Goal: Information Seeking & Learning: Learn about a topic

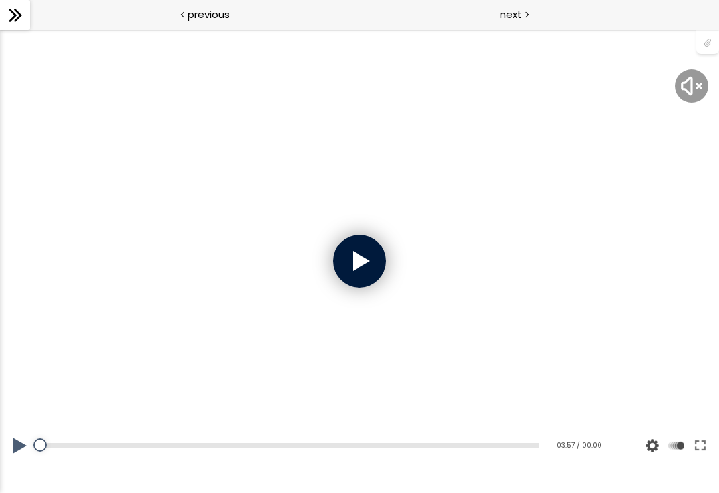
click at [361, 263] on div at bounding box center [359, 260] width 53 height 53
click at [684, 91] on img at bounding box center [691, 85] width 25 height 25
click at [572, 250] on div at bounding box center [359, 261] width 719 height 405
click at [578, 219] on div at bounding box center [359, 261] width 719 height 405
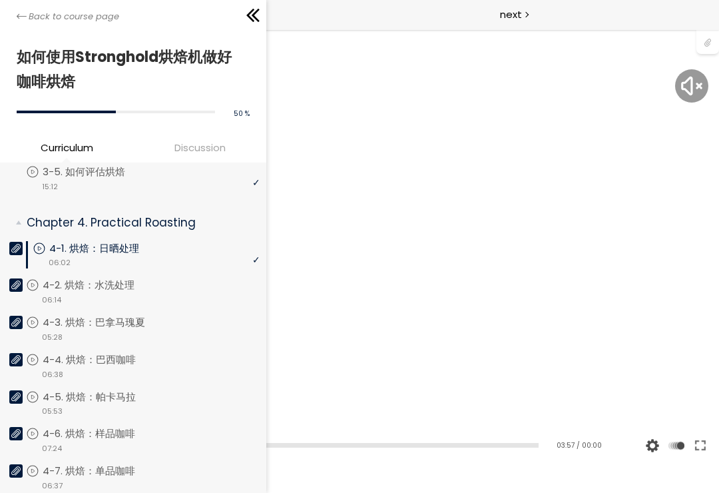
scroll to position [696, 0]
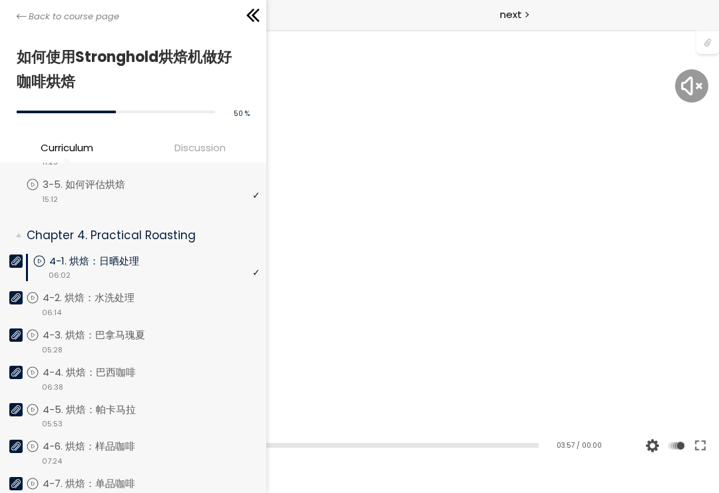
click at [220, 264] on link "4-1. 烘焙：日晒处理" at bounding box center [146, 261] width 227 height 15
click at [361, 186] on div at bounding box center [359, 261] width 719 height 405
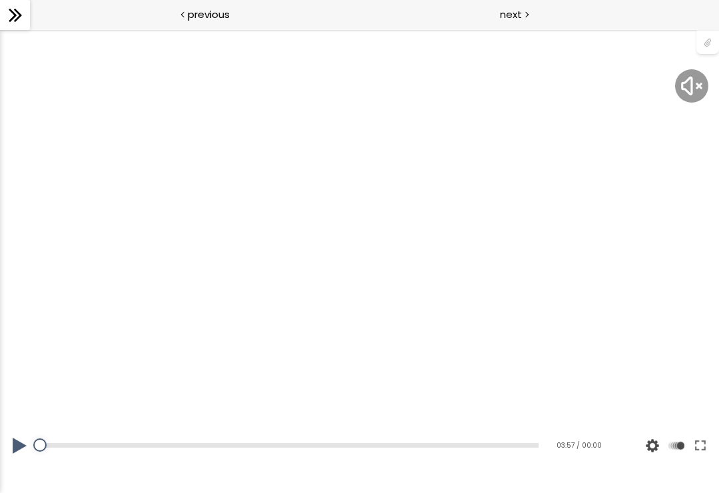
click at [395, 213] on div at bounding box center [359, 261] width 719 height 405
click at [182, 22] on div "previous" at bounding box center [179, 15] width 359 height 30
click at [357, 253] on div at bounding box center [359, 260] width 53 height 53
click at [362, 264] on div at bounding box center [359, 260] width 53 height 53
click at [483, 214] on div at bounding box center [359, 261] width 719 height 405
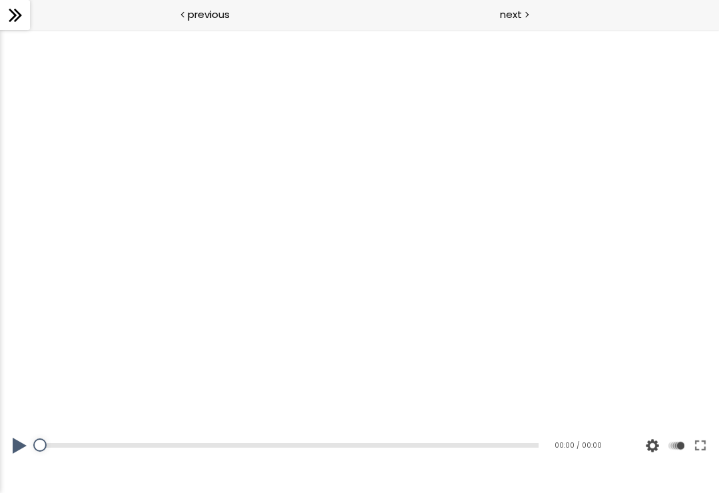
click at [493, 212] on div at bounding box center [359, 261] width 719 height 405
click at [515, 13] on span "next" at bounding box center [511, 14] width 22 height 15
click at [349, 258] on div at bounding box center [359, 260] width 53 height 53
click at [348, 258] on div at bounding box center [359, 260] width 53 height 53
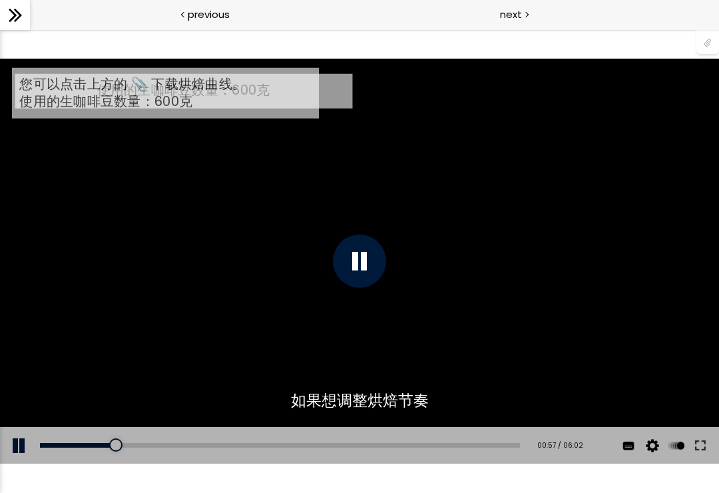
click at [184, 87] on div "使用的生咖啡豆数量：600克 您可以点击上方的 📎 下载烘焙曲线。 使用的生咖啡豆数量：600克" at bounding box center [359, 261] width 719 height 405
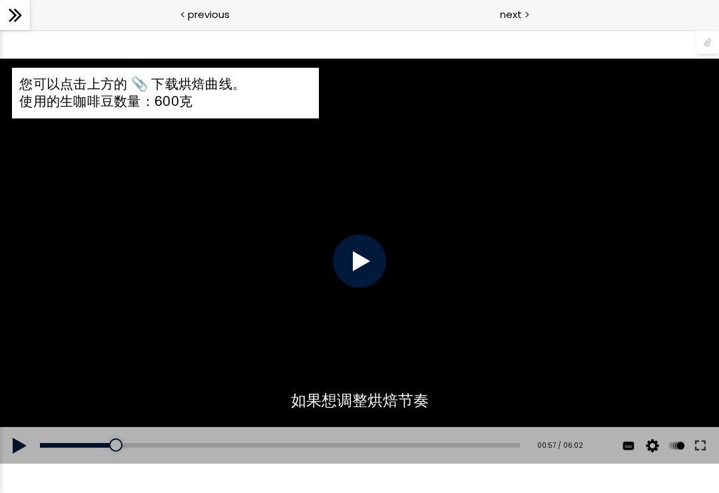
click at [185, 81] on div "您可以点击上方的 📎 下载烘焙曲线。" at bounding box center [165, 83] width 292 height 17
click at [186, 93] on div "使用的生咖啡豆数量：600克" at bounding box center [165, 101] width 292 height 17
click at [129, 85] on div "您可以点击上方的 📎 下载烘焙曲线。" at bounding box center [165, 83] width 292 height 17
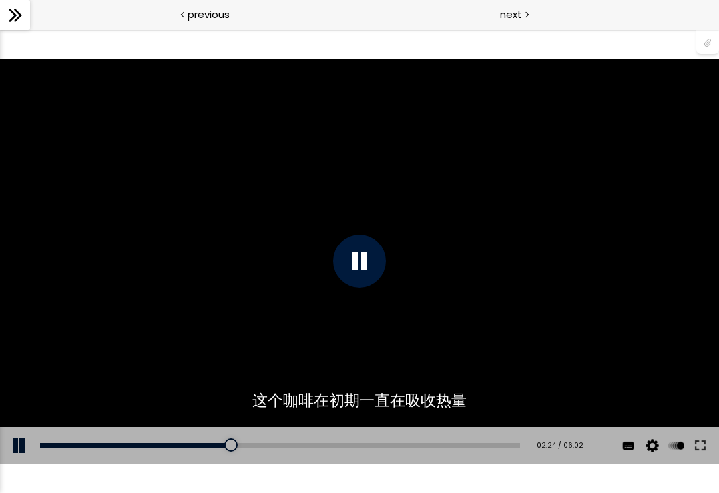
click at [363, 288] on div "使用的生咖啡豆数量：600克 您可以点击上方的 📎 下载烘焙曲线。 使用的生咖啡豆数量：600克" at bounding box center [359, 261] width 719 height 405
click at [493, 357] on div "使用的生咖啡豆数量：600克 您可以点击上方的 📎 下载烘焙曲线。 使用的生咖啡豆数量：600克" at bounding box center [359, 261] width 719 height 405
click at [490, 358] on div "使用的生咖啡豆数量：600克 您可以点击上方的 📎 下载烘焙曲线。 使用的生咖啡豆数量：600克" at bounding box center [359, 261] width 719 height 405
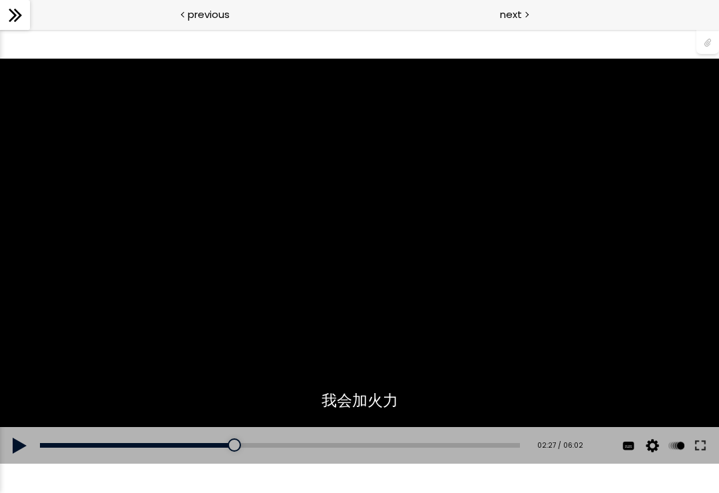
click at [489, 360] on div "使用的生咖啡豆数量：600克 您可以点击上方的 📎 下载烘焙曲线。 使用的生咖啡豆数量：600克" at bounding box center [359, 261] width 719 height 405
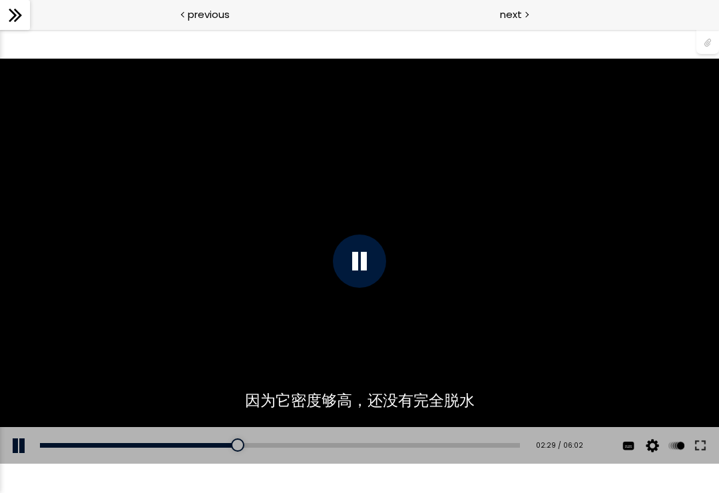
click at [508, 338] on div "使用的生咖啡豆数量：600克 您可以点击上方的 📎 下载烘焙曲线。 使用的生咖啡豆数量：600克" at bounding box center [359, 261] width 719 height 405
click at [507, 347] on div "使用的生咖啡豆数量：600克 您可以点击上方的 📎 下载烘焙曲线。 使用的生咖啡豆数量：600克" at bounding box center [359, 261] width 719 height 405
click at [506, 351] on div "使用的生咖啡豆数量：600克 您可以点击上方的 📎 下载烘焙曲线。 使用的生咖啡豆数量：600克" at bounding box center [359, 261] width 719 height 405
click at [509, 343] on div "使用的生咖啡豆数量：600克 您可以点击上方的 📎 下载烘焙曲线。 使用的生咖啡豆数量：600克" at bounding box center [359, 261] width 719 height 405
click at [515, 335] on div "使用的生咖啡豆数量：600克 您可以点击上方的 📎 下载烘焙曲线。 使用的生咖啡豆数量：600克" at bounding box center [359, 261] width 719 height 405
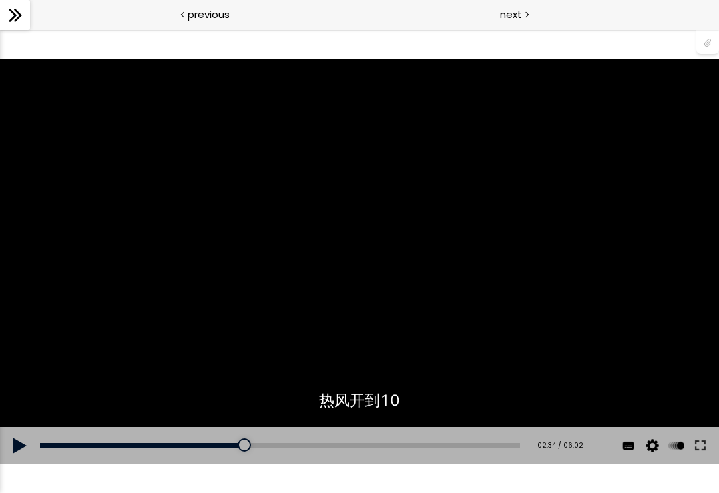
click at [522, 327] on div "使用的生咖啡豆数量：600克 您可以点击上方的 📎 下载烘焙曲线。 使用的生咖啡豆数量：600克" at bounding box center [359, 261] width 719 height 405
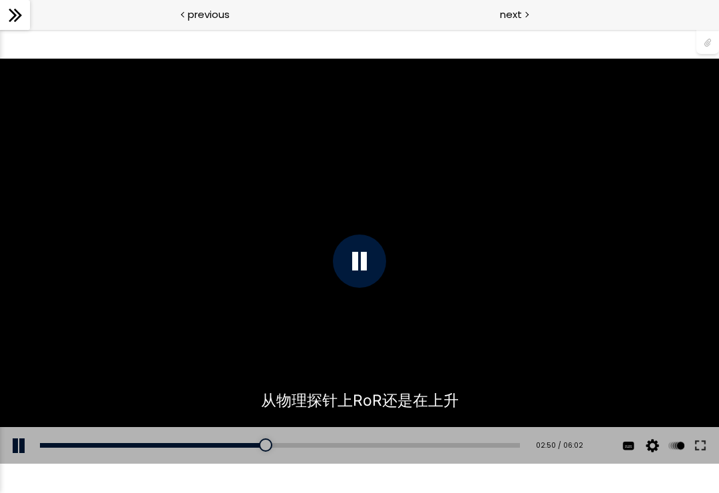
click at [556, 296] on div "使用的生咖啡豆数量：600克 您可以点击上方的 📎 下载烘焙曲线。 使用的生咖啡豆数量：600克" at bounding box center [359, 261] width 719 height 405
click at [570, 349] on div "使用的生咖啡豆数量：600克 您可以点击上方的 📎 下载烘焙曲线。 使用的生咖啡豆数量：600克" at bounding box center [359, 261] width 719 height 405
click at [555, 367] on div "使用的生咖啡豆数量：600克 您可以点击上方的 📎 下载烘焙曲线。 使用的生咖啡豆数量：600克" at bounding box center [359, 261] width 719 height 405
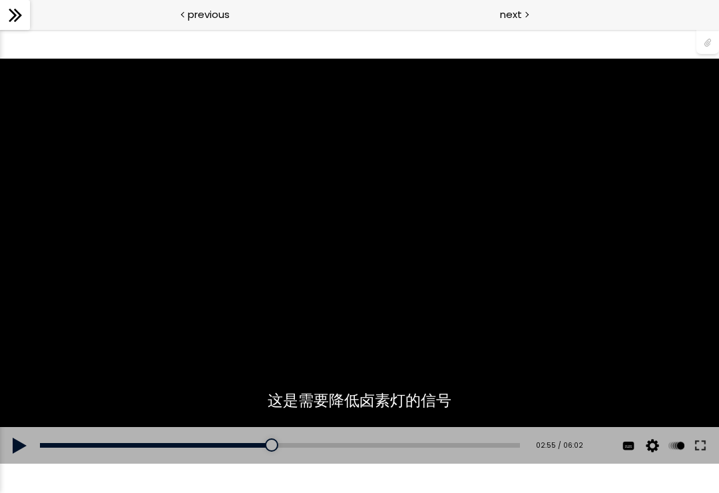
click at [557, 366] on div "使用的生咖啡豆数量：600克 您可以点击上方的 📎 下载烘焙曲线。 使用的生咖啡豆数量：600克" at bounding box center [359, 261] width 719 height 405
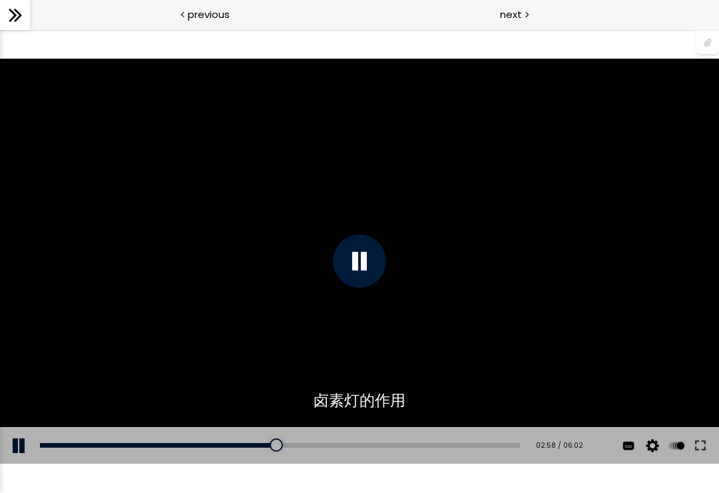
click at [560, 359] on div "使用的生咖啡豆数量：600克 您可以点击上方的 📎 下载烘焙曲线。 使用的生咖啡豆数量：600克" at bounding box center [359, 261] width 719 height 405
click at [556, 364] on div "使用的生咖啡豆数量：600克 您可以点击上方的 📎 下载烘焙曲线。 使用的生咖啡豆数量：600克" at bounding box center [359, 261] width 719 height 405
click at [560, 362] on div "使用的生咖啡豆数量：600克 您可以点击上方的 📎 下载烘焙曲线。 使用的生咖啡豆数量：600克" at bounding box center [359, 261] width 719 height 405
click at [542, 373] on div "使用的生咖啡豆数量：600克 您可以点击上方的 📎 下载烘焙曲线。 使用的生咖啡豆数量：600克" at bounding box center [359, 261] width 719 height 405
click at [622, 404] on div "使用的生咖啡豆数量：600克 您可以点击上方的 📎 下载烘焙曲线。 使用的生咖啡豆数量：600克" at bounding box center [359, 261] width 719 height 405
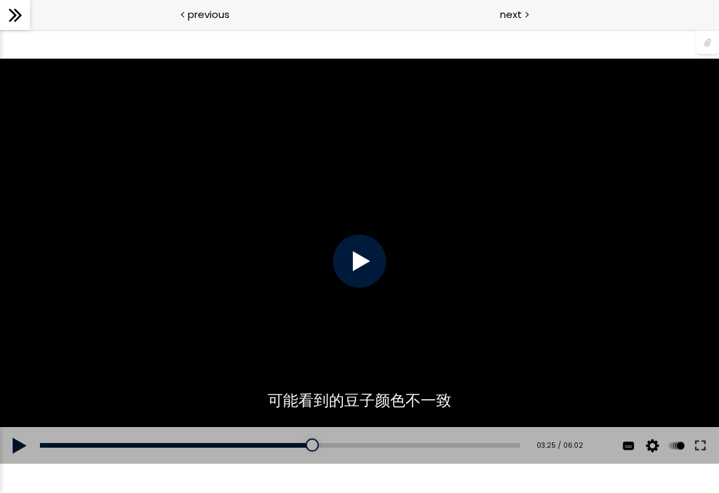
click at [616, 405] on div "使用的生咖啡豆数量：600克 您可以点击上方的 📎 下载烘焙曲线。 使用的生咖啡豆数量：600克" at bounding box center [359, 261] width 719 height 405
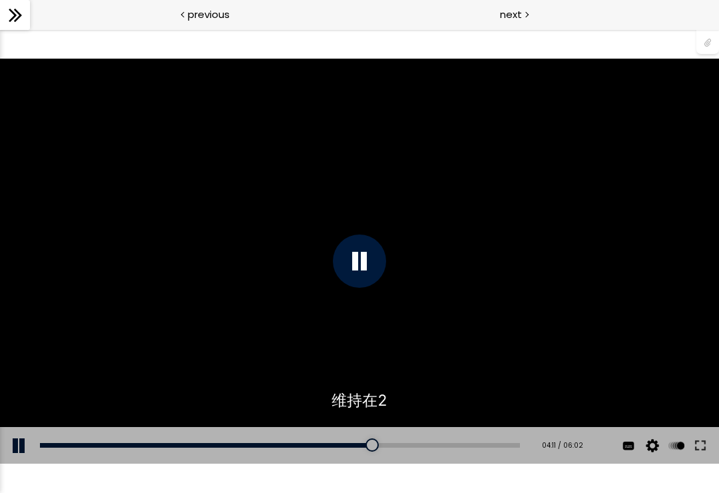
click at [447, 288] on div "使用的生咖啡豆数量：600克 您可以点击上方的 📎 下载烘焙曲线。 使用的生咖啡豆数量：600克" at bounding box center [359, 261] width 719 height 405
click at [520, 324] on div "使用的生咖啡豆数量：600克 您可以点击上方的 📎 下载烘焙曲线。 使用的生咖啡豆数量：600克" at bounding box center [359, 261] width 719 height 405
click at [544, 300] on div "使用的生咖啡豆数量：600克 您可以点击上方的 📎 下载烘焙曲线。 使用的生咖啡豆数量：600克" at bounding box center [359, 261] width 719 height 405
click at [556, 359] on div "使用的生咖啡豆数量：600克 您可以点击上方的 📎 下载烘焙曲线。 使用的生咖啡豆数量：600克" at bounding box center [359, 261] width 719 height 405
click at [597, 348] on div "使用的生咖啡豆数量：600克 您可以点击上方的 📎 下载烘焙曲线。 使用的生咖啡豆数量：600克" at bounding box center [359, 261] width 719 height 405
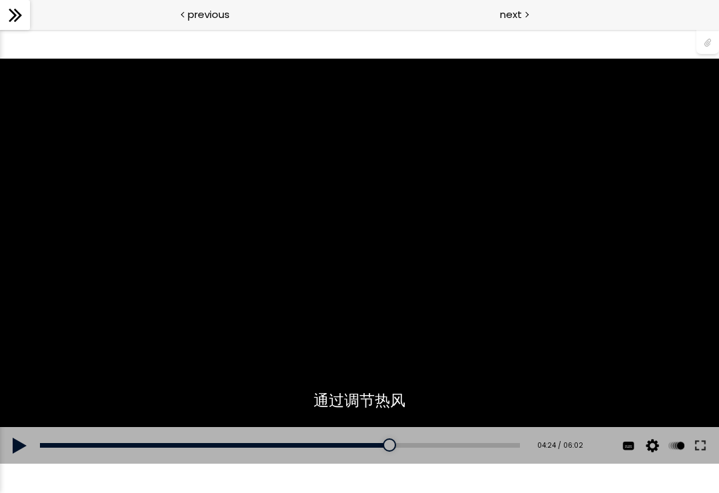
click at [572, 327] on div "使用的生咖啡豆数量：600克 您可以点击上方的 📎 下载烘焙曲线。 使用的生咖啡豆数量：600克" at bounding box center [359, 261] width 719 height 405
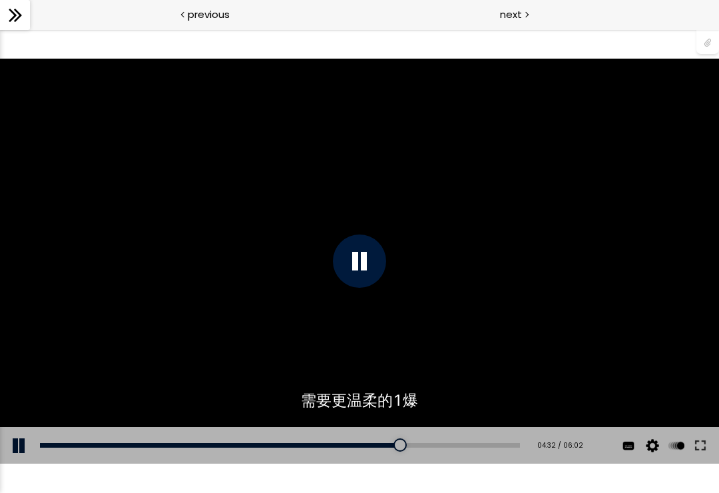
click at [556, 373] on div "使用的生咖啡豆数量：600克 您可以点击上方的 📎 下载烘焙曲线。 使用的生咖啡豆数量：600克" at bounding box center [359, 261] width 719 height 405
click at [554, 371] on div "使用的生咖啡豆数量：600克 您可以点击上方的 📎 下载烘焙曲线。 使用的生咖啡豆数量：600克" at bounding box center [359, 261] width 719 height 405
click at [619, 146] on div "使用的生咖啡豆数量：600克 您可以点击上方的 📎 下载烘焙曲线。 使用的生咖啡豆数量：600克" at bounding box center [359, 261] width 719 height 405
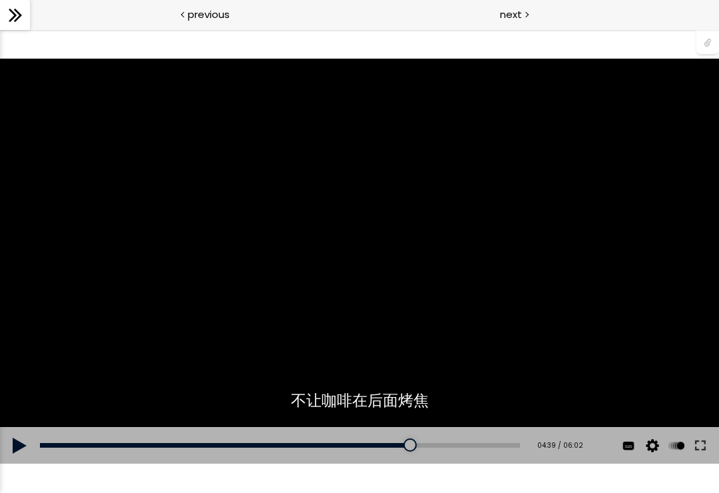
click at [604, 190] on div "使用的生咖啡豆数量：600克 您可以点击上方的 📎 下载烘焙曲线。 使用的生咖啡豆数量：600克" at bounding box center [359, 261] width 719 height 405
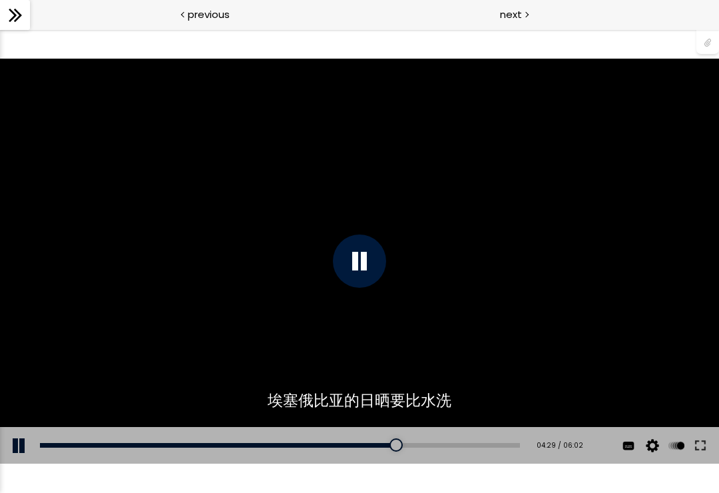
click at [410, 443] on div "04:29" at bounding box center [280, 445] width 480 height 5
click at [414, 443] on div "04:39" at bounding box center [280, 445] width 480 height 5
click at [389, 443] on div at bounding box center [391, 444] width 13 height 13
click at [601, 240] on div "使用的生咖啡豆数量：600克 您可以点击上方的 📎 下载烘焙曲线。 使用的生咖啡豆数量：600克" at bounding box center [359, 261] width 719 height 405
click at [598, 235] on div "使用的生咖啡豆数量：600克 您可以点击上方的 📎 下载烘焙曲线。 使用的生咖啡豆数量：600克" at bounding box center [359, 261] width 719 height 405
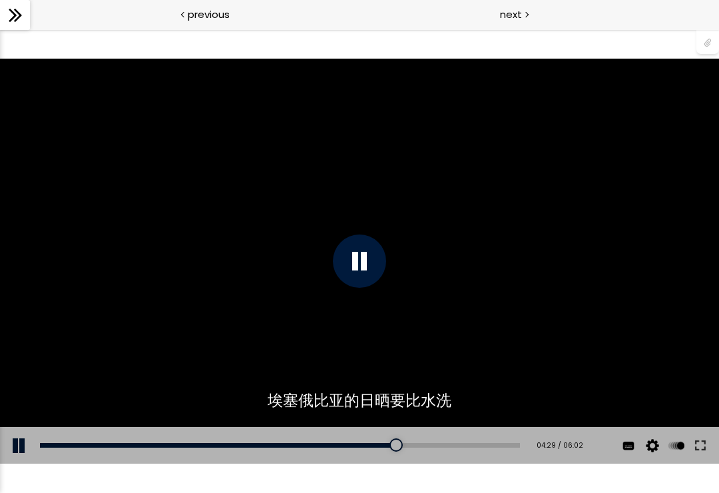
click at [593, 242] on div "使用的生咖啡豆数量：600克 您可以点击上方的 📎 下载烘焙曲线。 使用的生咖啡豆数量：600克" at bounding box center [359, 261] width 719 height 405
click at [179, 249] on div "使用的生咖啡豆数量：600克 您可以点击上方的 📎 下载烘焙曲线。 使用的生咖啡豆数量：600克" at bounding box center [359, 261] width 719 height 405
click at [154, 264] on div "使用的生咖啡豆数量：600克 您可以点击上方的 📎 下载烘焙曲线。 使用的生咖啡豆数量：600克" at bounding box center [359, 261] width 719 height 405
click at [565, 260] on div "使用的生咖啡豆数量：600克 您可以点击上方的 📎 下载烘焙曲线。 使用的生咖啡豆数量：600克" at bounding box center [359, 261] width 719 height 405
click at [575, 298] on div "使用的生咖啡豆数量：600克 您可以点击上方的 📎 下载烘焙曲线。 使用的生咖啡豆数量：600克" at bounding box center [359, 261] width 719 height 405
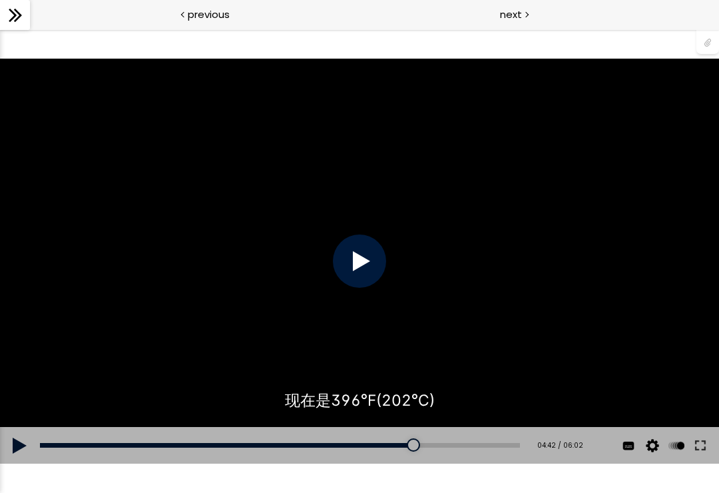
click at [574, 311] on div "使用的生咖啡豆数量：600克 您可以点击上方的 📎 下载烘焙曲线。 使用的生咖啡豆数量：600克" at bounding box center [359, 261] width 719 height 405
click at [582, 301] on div "使用的生咖啡豆数量：600克 您可以点击上方的 📎 下载烘焙曲线。 使用的生咖啡豆数量：600克" at bounding box center [359, 261] width 719 height 405
click at [576, 315] on div "使用的生咖啡豆数量：600克 您可以点击上方的 📎 下载烘焙曲线。 使用的生咖啡豆数量：600克" at bounding box center [359, 261] width 719 height 405
click at [571, 319] on div "使用的生咖啡豆数量：600克 您可以点击上方的 📎 下载烘焙曲线。 使用的生咖啡豆数量：600克" at bounding box center [359, 261] width 719 height 405
click at [570, 329] on div "使用的生咖啡豆数量：600克 您可以点击上方的 📎 下载烘焙曲线。 使用的生咖啡豆数量：600克" at bounding box center [359, 261] width 719 height 405
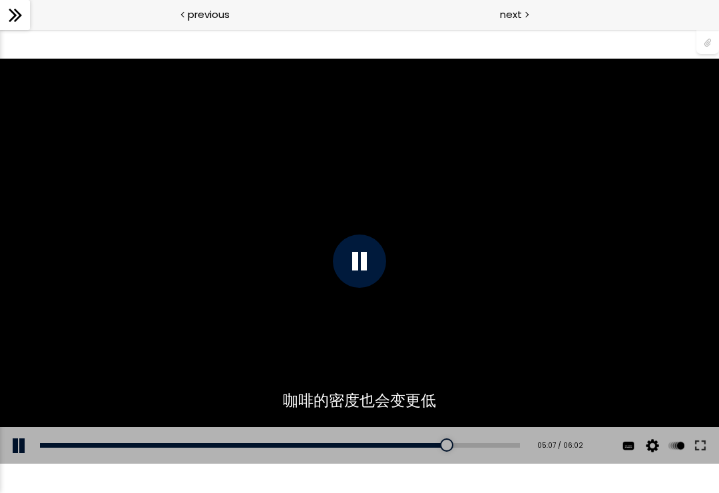
click at [582, 327] on div "使用的生咖啡豆数量：600克 您可以点击上方的 📎 下载烘焙曲线。 使用的生咖啡豆数量：600克" at bounding box center [359, 261] width 719 height 405
click at [582, 315] on div "使用的生咖啡豆数量：600克 您可以点击上方的 📎 下载烘焙曲线。 使用的生咖啡豆数量：600克" at bounding box center [359, 261] width 719 height 405
click at [581, 334] on div "使用的生咖啡豆数量：600克 您可以点击上方的 📎 下载烘焙曲线。 使用的生咖啡豆数量：600克" at bounding box center [359, 261] width 719 height 405
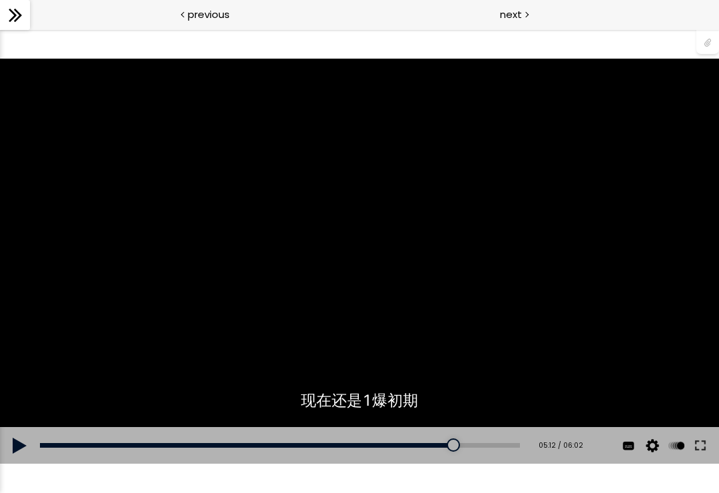
click at [586, 316] on div "使用的生咖啡豆数量：600克 您可以点击上方的 📎 下载烘焙曲线。 使用的生咖啡豆数量：600克" at bounding box center [359, 261] width 719 height 405
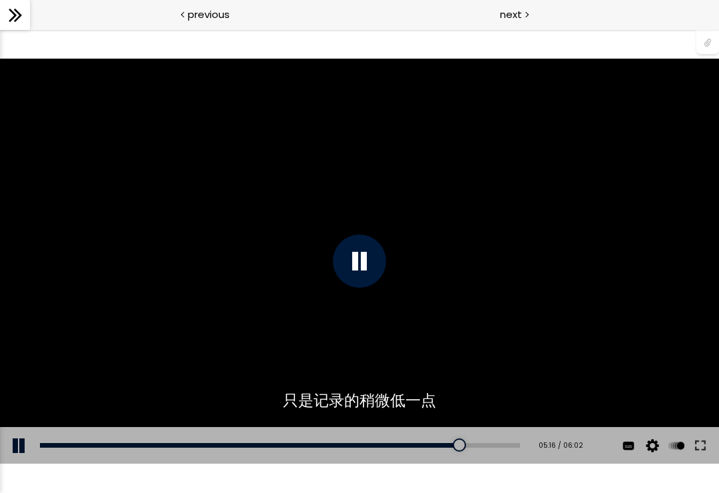
click at [588, 329] on div "使用的生咖啡豆数量：600克 您可以点击上方的 📎 下载烘焙曲线。 使用的生咖啡豆数量：600克" at bounding box center [359, 261] width 719 height 405
click at [426, 240] on div "使用的生咖啡豆数量：600克 您可以点击上方的 📎 下载烘焙曲线。 使用的生咖啡豆数量：600克" at bounding box center [359, 261] width 719 height 405
click at [520, 292] on div "使用的生咖啡豆数量：600克 您可以点击上方的 📎 下载烘焙曲线。 使用的生咖啡豆数量：600克" at bounding box center [359, 261] width 719 height 405
click at [543, 292] on div "使用的生咖啡豆数量：600克 您可以点击上方的 📎 下载烘焙曲线。 使用的生咖啡豆数量：600克" at bounding box center [359, 261] width 719 height 405
click at [543, 296] on div "使用的生咖啡豆数量：600克 您可以点击上方的 📎 下载烘焙曲线。 使用的生咖啡豆数量：600克" at bounding box center [359, 261] width 719 height 405
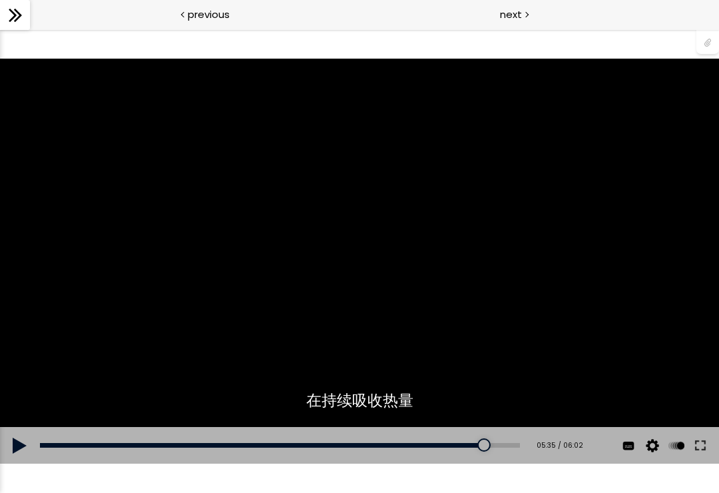
click at [544, 291] on div "使用的生咖啡豆数量：600克 您可以点击上方的 📎 下载烘焙曲线。 使用的生咖啡豆数量：600克" at bounding box center [359, 261] width 719 height 405
click at [544, 286] on div "使用的生咖啡豆数量：600克 您可以点击上方的 📎 下载烘焙曲线。 使用的生咖啡豆数量：600克" at bounding box center [359, 261] width 719 height 405
click at [545, 296] on div "使用的生咖啡豆数量：600克 您可以点击上方的 📎 下载烘焙曲线。 使用的生咖啡豆数量：600克" at bounding box center [359, 261] width 719 height 405
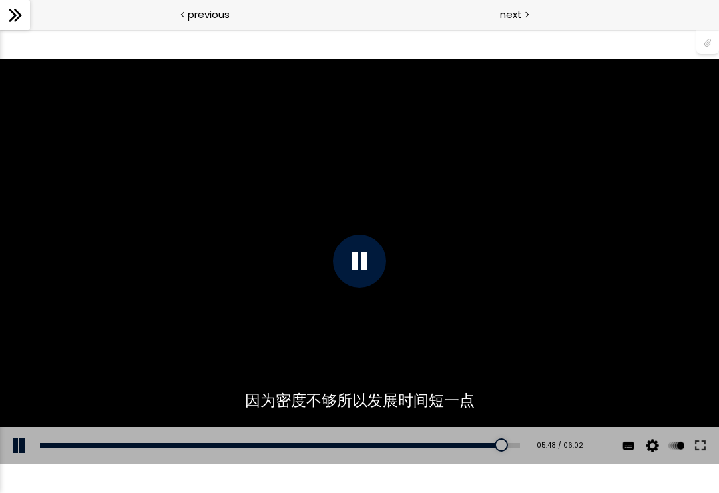
click at [585, 261] on div "使用的生咖啡豆数量：600克 您可以点击上方的 📎 下载烘焙曲线。 使用的生咖啡豆数量：600克" at bounding box center [359, 261] width 719 height 405
click at [565, 283] on div "使用的生咖啡豆数量：600克 您可以点击上方的 📎 下载烘焙曲线。 使用的生咖啡豆数量：600克" at bounding box center [359, 261] width 719 height 405
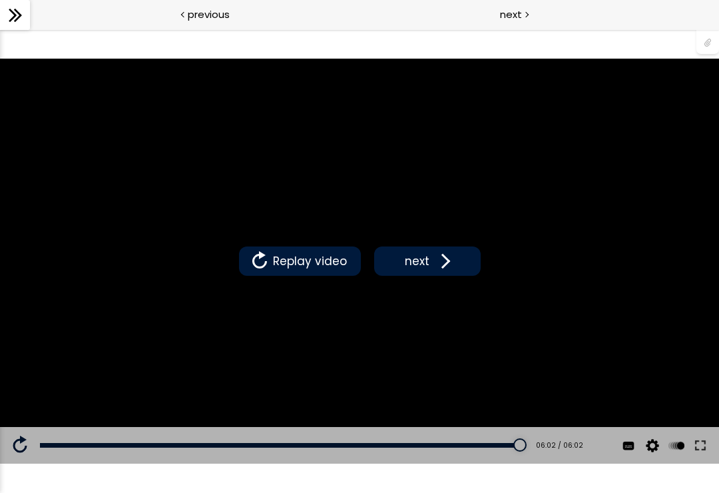
click at [439, 275] on button "next" at bounding box center [427, 260] width 106 height 29
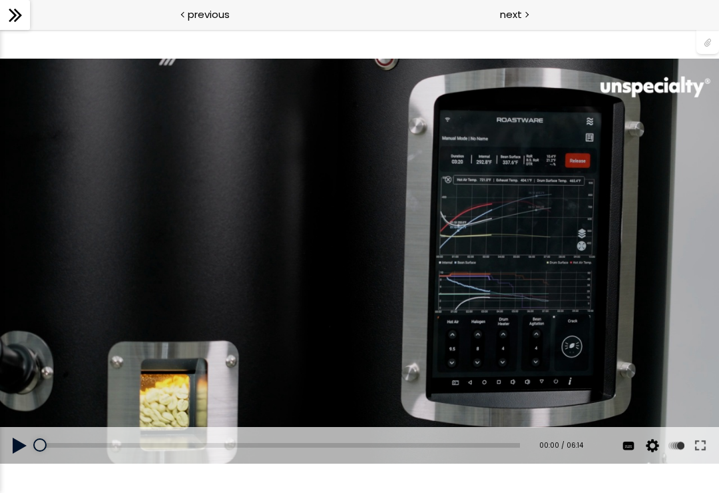
click at [518, 288] on div "使用的生咖啡豆数量：600克 您可以点击上方的 📎 下载烘焙曲线。 使用的生咖啡豆数量：600克" at bounding box center [359, 261] width 719 height 405
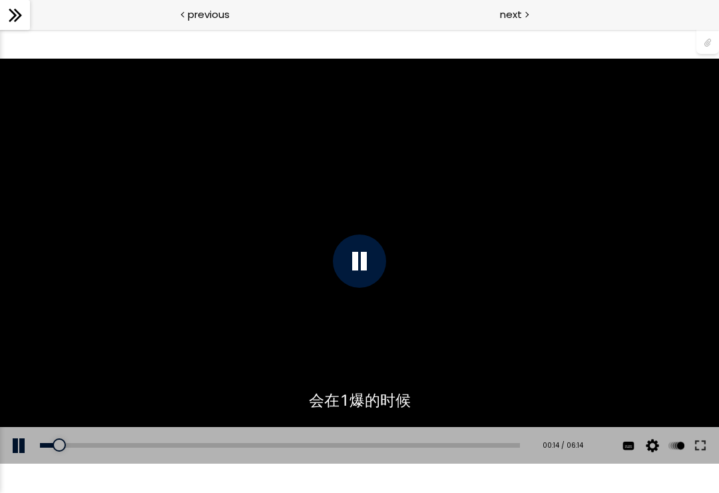
click at [563, 270] on div "使用的生咖啡豆数量：600克 您可以点击上方的 📎 下载烘焙曲线。 使用的生咖啡豆数量：600克" at bounding box center [359, 261] width 719 height 405
